Goal: Obtain resource: Download file/media

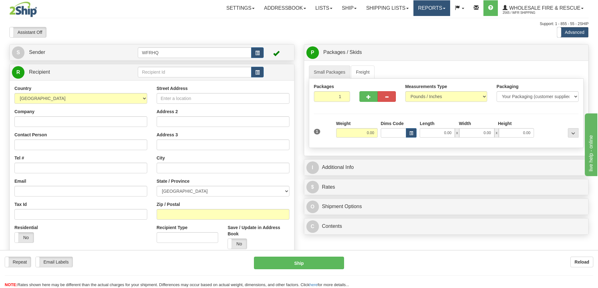
click at [429, 9] on link "Reports" at bounding box center [431, 8] width 37 height 16
click at [410, 22] on span "Standard" at bounding box center [408, 21] width 18 height 5
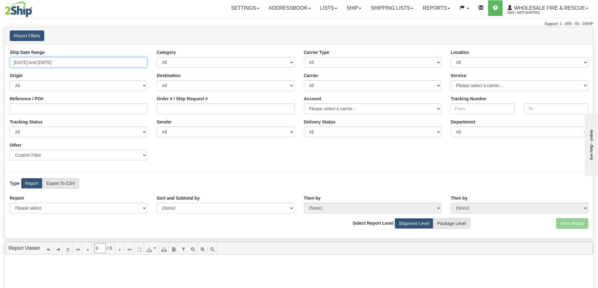
click at [83, 62] on input "[DATE] And [DATE]" at bounding box center [78, 62] width 137 height 11
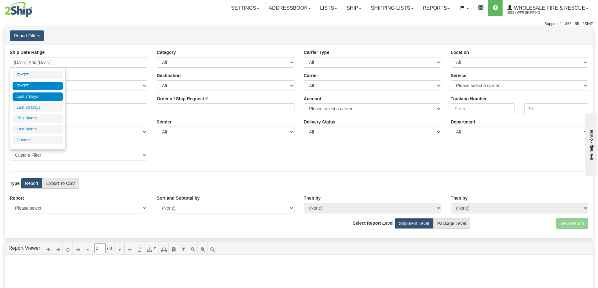
click at [48, 85] on li "[DATE]" at bounding box center [38, 86] width 50 height 8
type input "[DATE] And [DATE]"
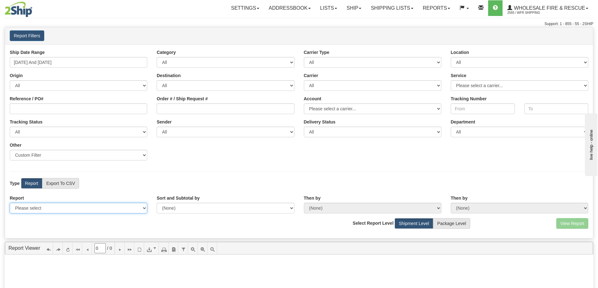
click at [62, 208] on select "Please select 1 Line Shipment Report Address Detail Basic Shipment Overview Can…" at bounding box center [78, 208] width 137 height 11
select select "Users\Full Reference Detail.trdx"
click at [10, 203] on select "Please select 1 Line Shipment Report Address Detail Basic Shipment Overview Can…" at bounding box center [78, 208] width 137 height 11
click at [572, 223] on button "View Report" at bounding box center [572, 223] width 32 height 11
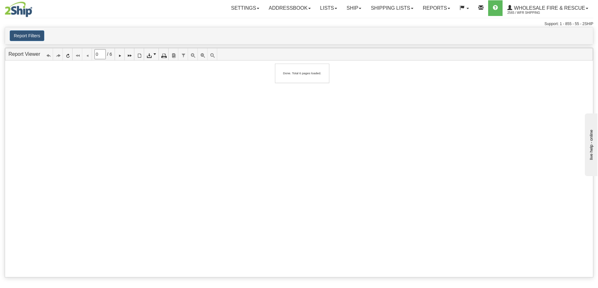
type input "1"
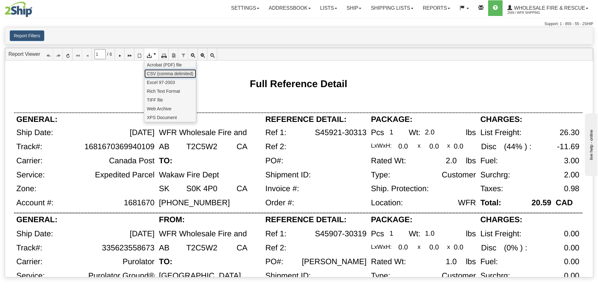
click at [157, 74] on span "CSV (comma delimited)" at bounding box center [170, 74] width 46 height 6
